Goal: Navigation & Orientation: Find specific page/section

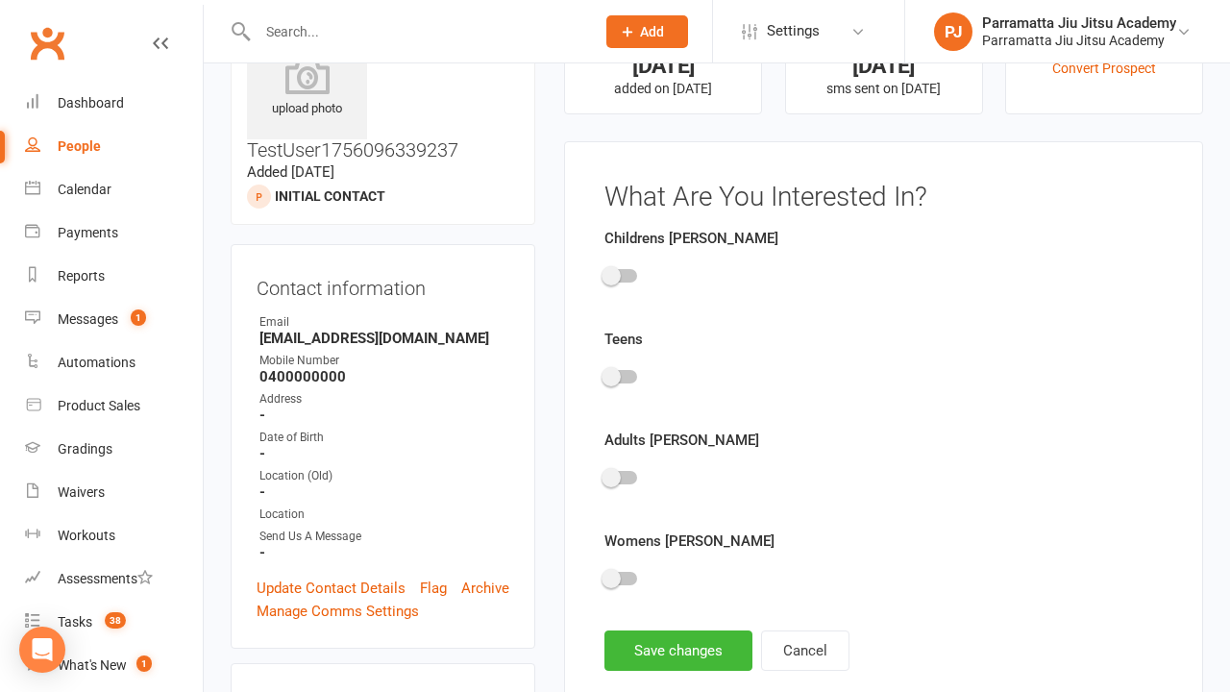
scroll to position [133, 0]
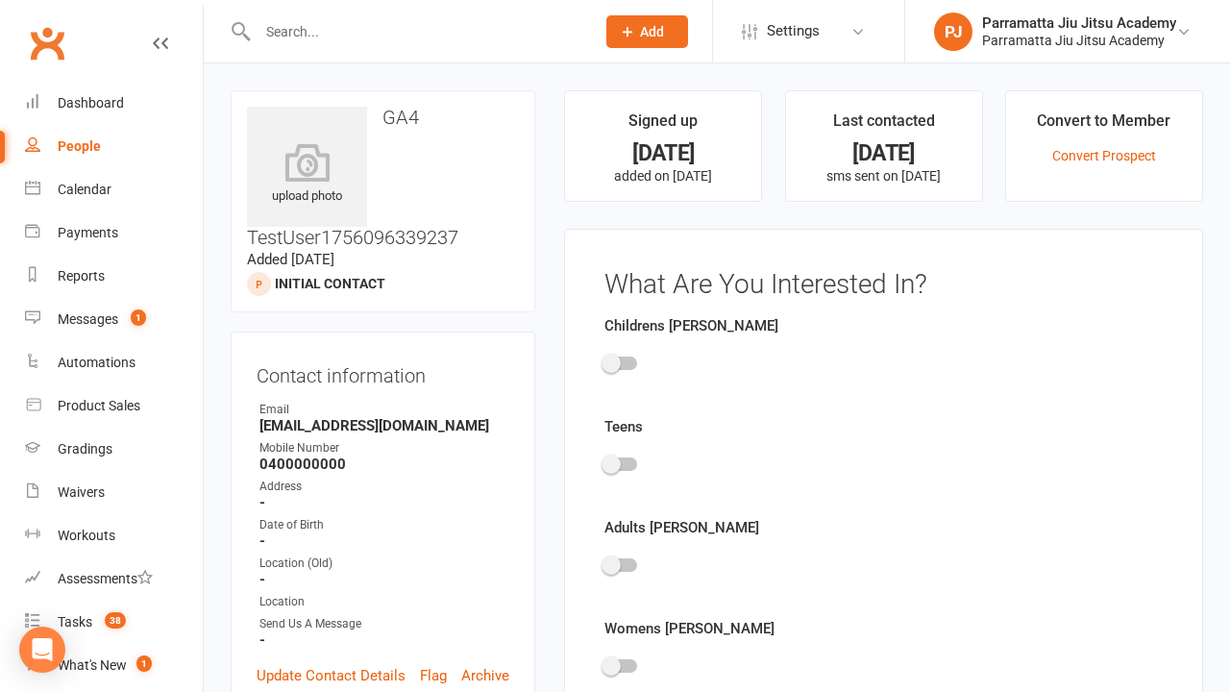
scroll to position [133, 0]
